Goal: Task Accomplishment & Management: Manage account settings

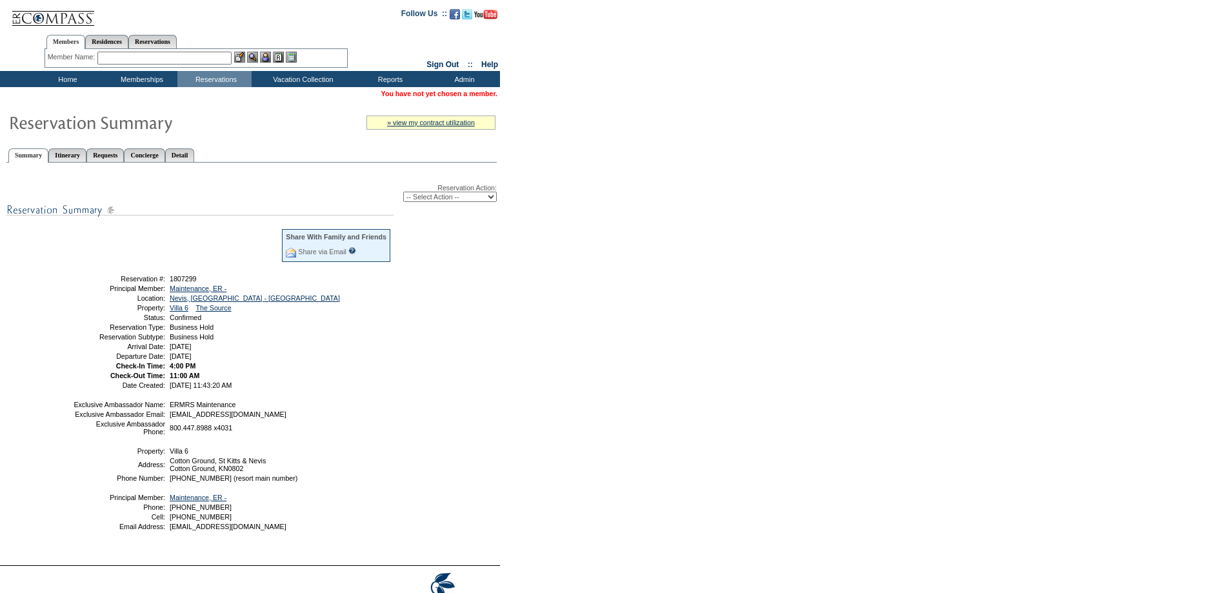
click at [462, 199] on select "-- Select Action -- Modify Reservation Dates Modify Reservation Cost Modify Occ…" at bounding box center [450, 197] width 94 height 10
select select "ChangeClubProp"
click at [403, 194] on select "-- Select Action -- Modify Reservation Dates Modify Reservation Cost Modify Occ…" at bounding box center [450, 197] width 94 height 10
click at [556, 275] on form "Follow Us ::" at bounding box center [614, 315] width 1229 height 631
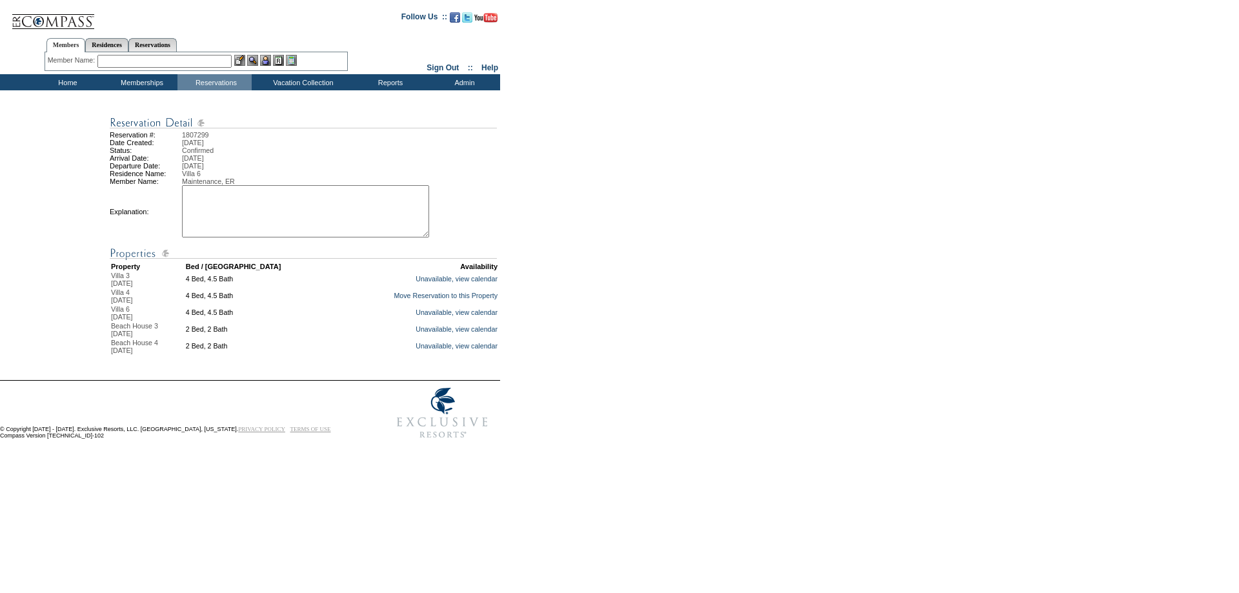
click at [248, 213] on textarea at bounding box center [305, 211] width 247 height 52
type textarea "mm"
click at [427, 299] on link "Move Reservation to this Property" at bounding box center [446, 296] width 104 height 8
